Goal: Task Accomplishment & Management: Use online tool/utility

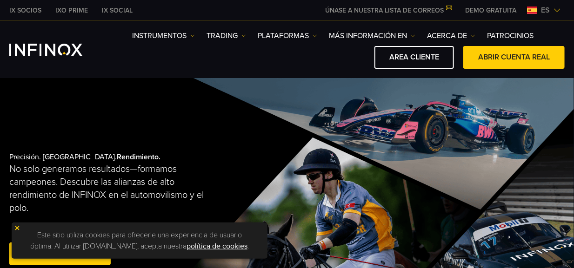
click at [16, 227] on img at bounding box center [17, 228] width 7 height 7
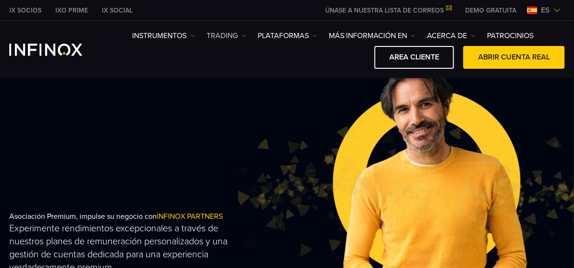
click at [241, 37] on link "TRADING" at bounding box center [227, 35] width 40 height 11
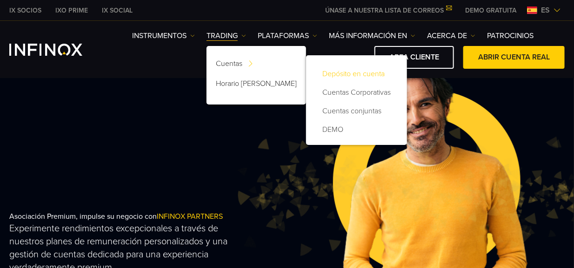
click at [329, 75] on link "Depósito en cuenta" at bounding box center [356, 74] width 82 height 19
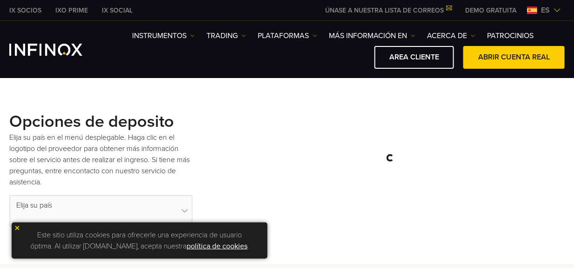
select select "***"
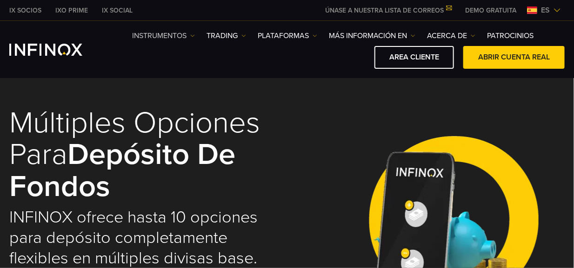
click at [184, 34] on link "Instrumentos" at bounding box center [163, 35] width 63 height 11
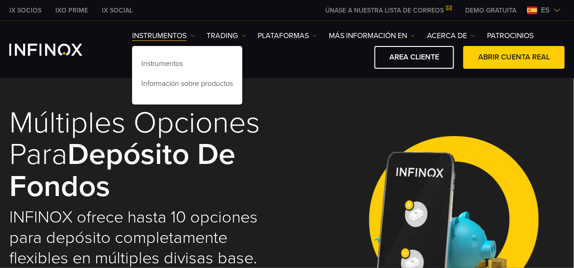
click at [317, 107] on div "Múltiples opciones para Depósito de Fondos INFINOX ofrece hasta 10 opciones par…" at bounding box center [286, 219] width 555 height 260
